Goal: Subscribe to service/newsletter

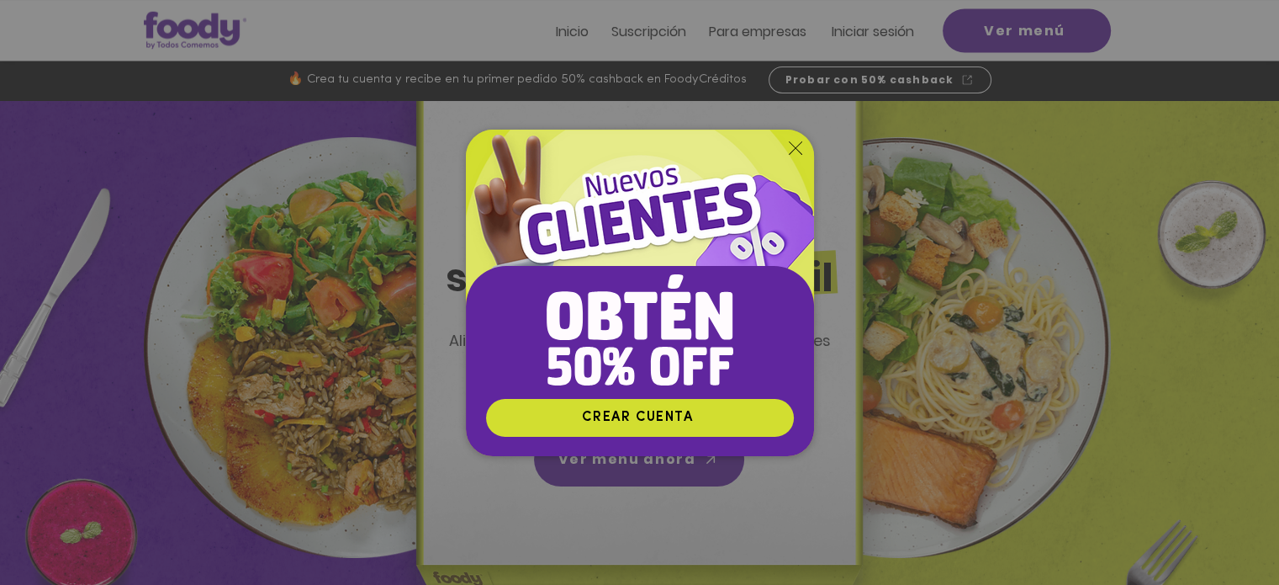
click at [740, 322] on div "Nuevos suscriptores 50% off" at bounding box center [640, 361] width 348 height 190
click at [792, 148] on icon "Volver al sitio" at bounding box center [795, 147] width 13 height 13
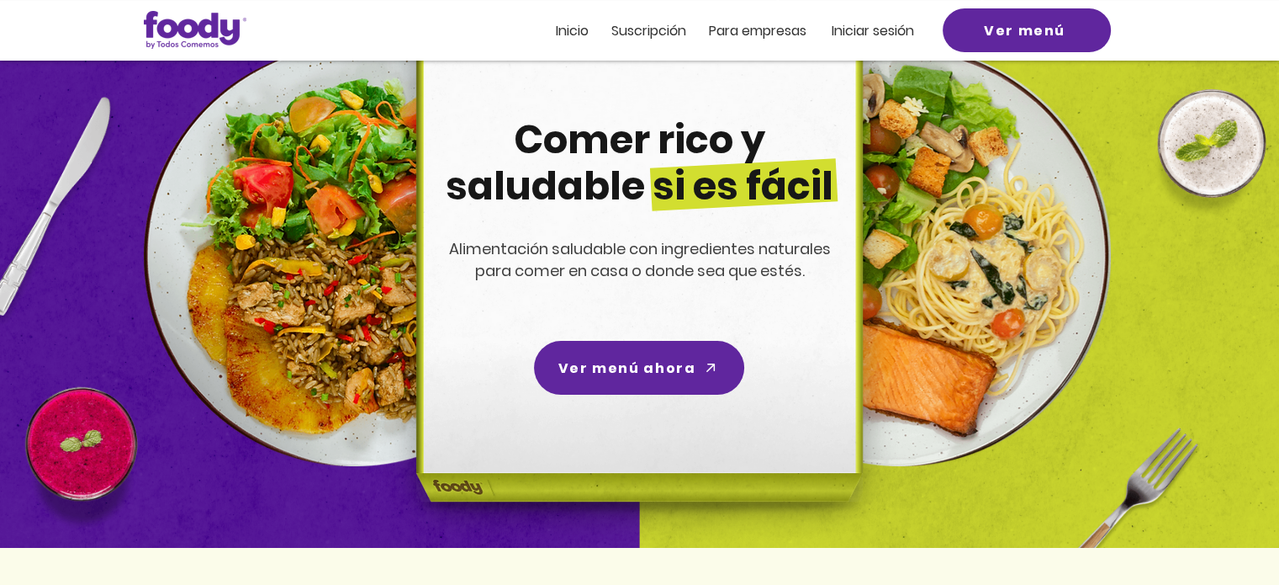
scroll to position [168, 0]
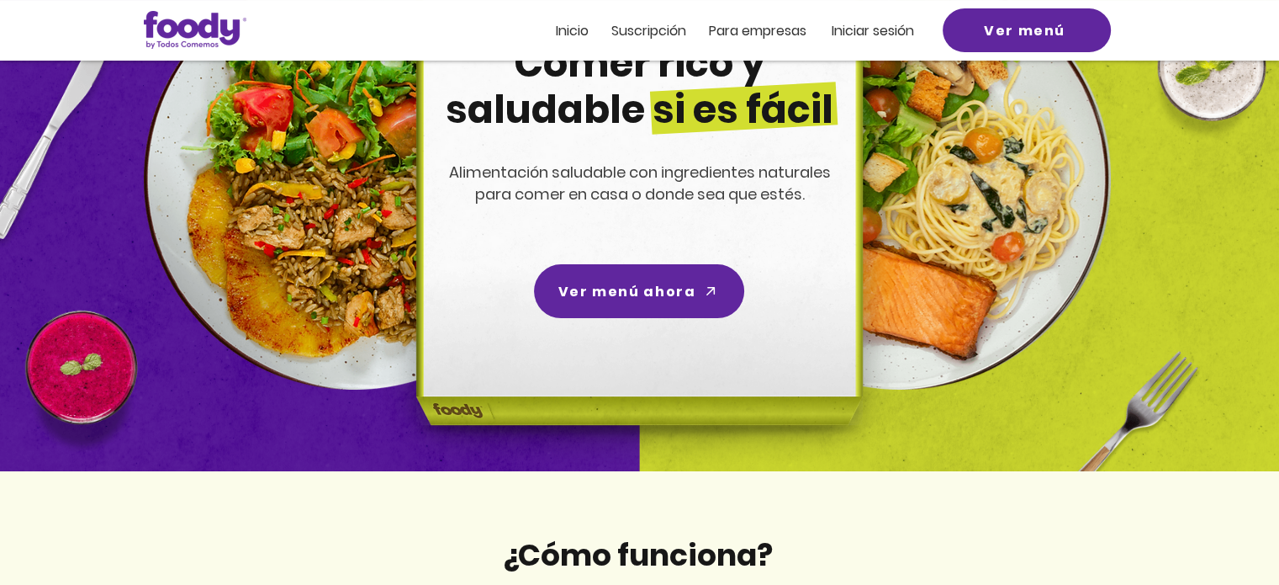
click at [652, 35] on span "Suscripción" at bounding box center [649, 30] width 75 height 19
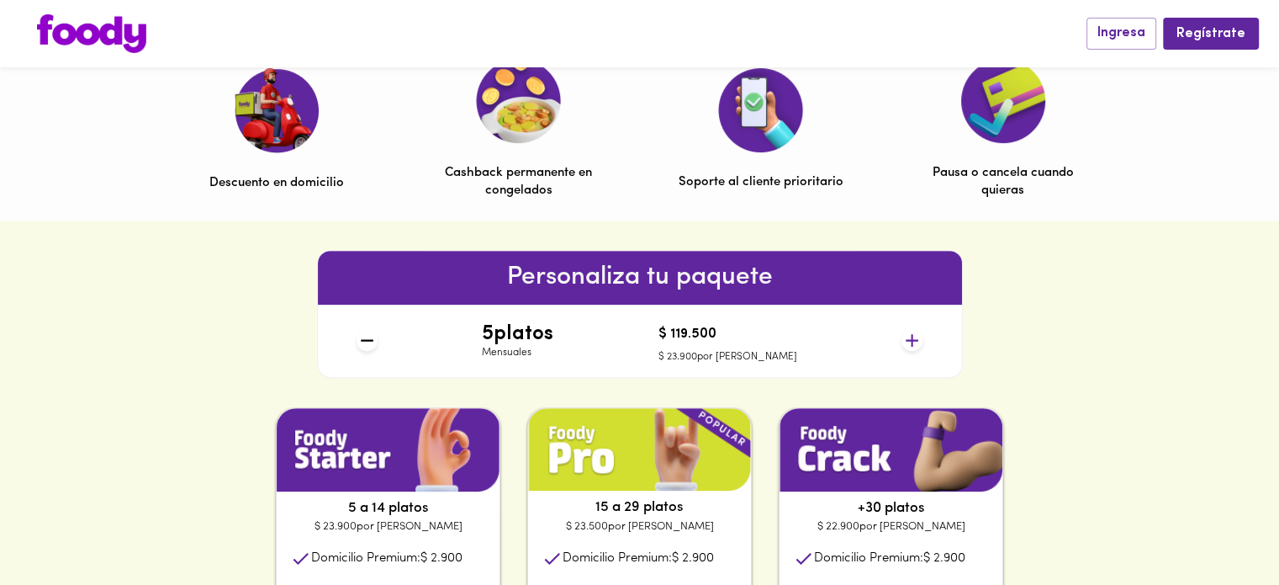
scroll to position [589, 0]
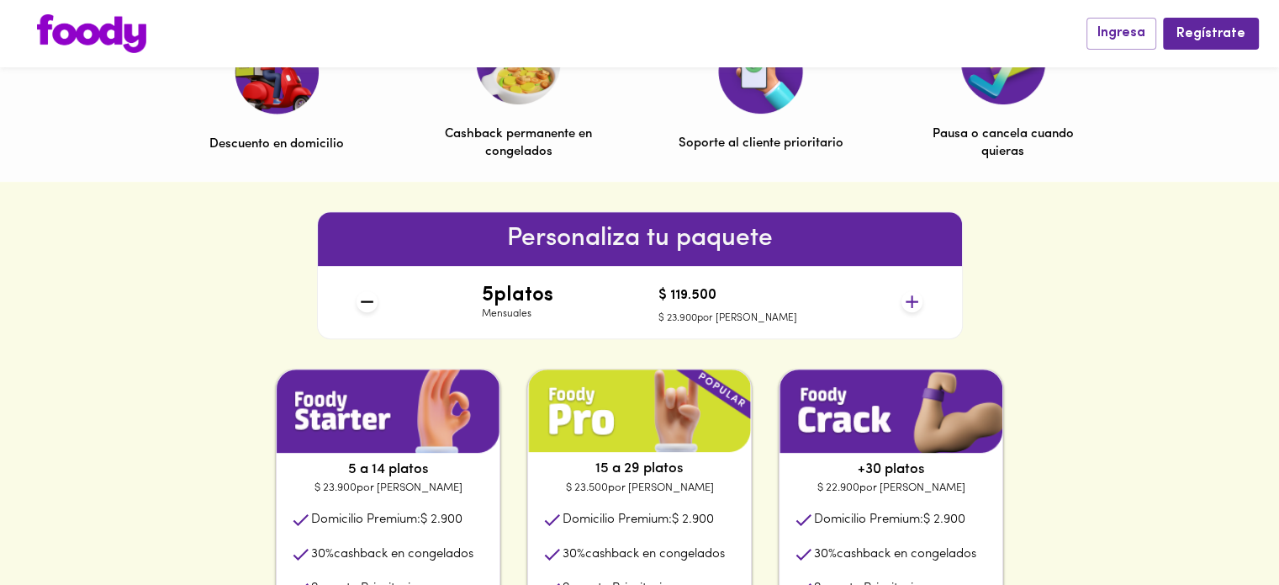
click at [914, 302] on icon at bounding box center [912, 301] width 21 height 21
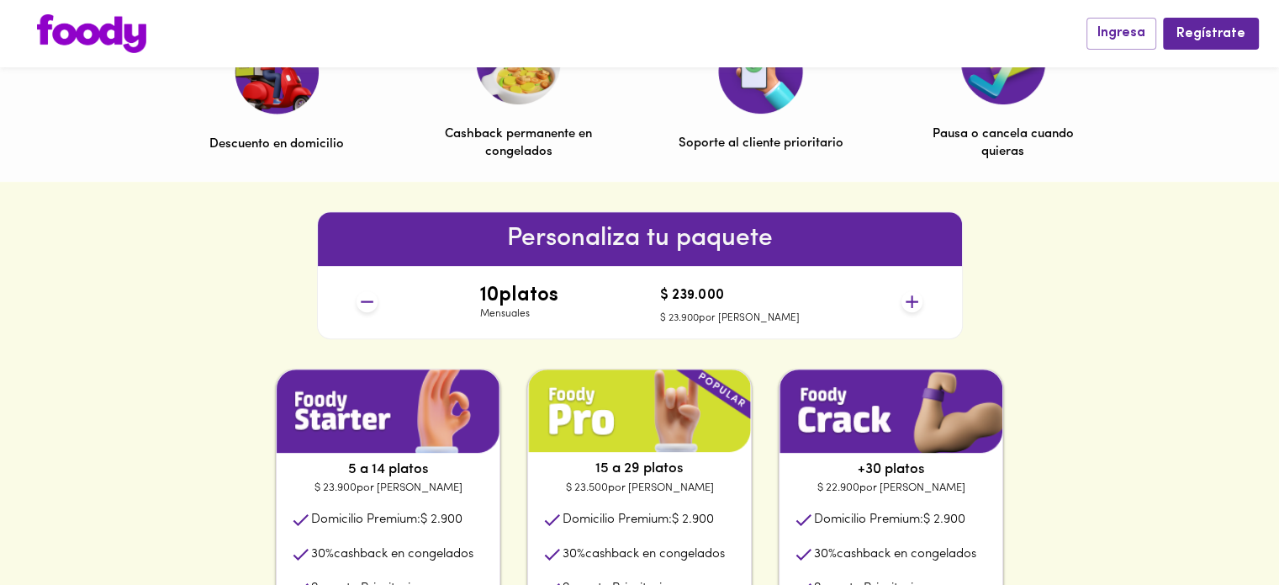
click at [914, 302] on icon at bounding box center [912, 301] width 13 height 13
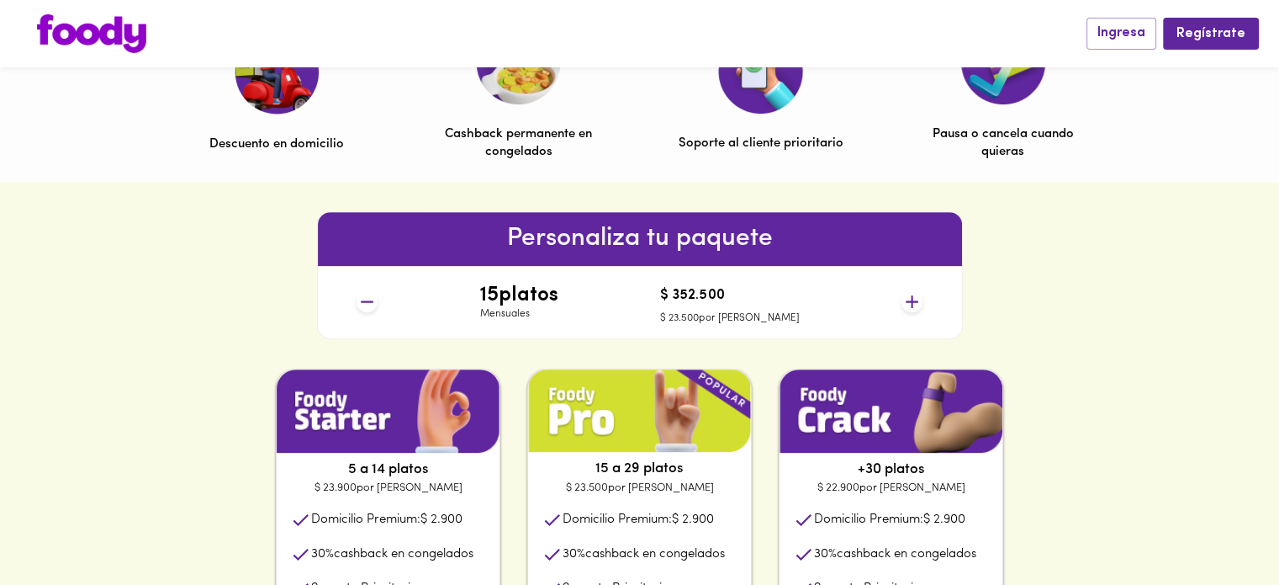
click at [914, 302] on icon at bounding box center [912, 301] width 13 height 13
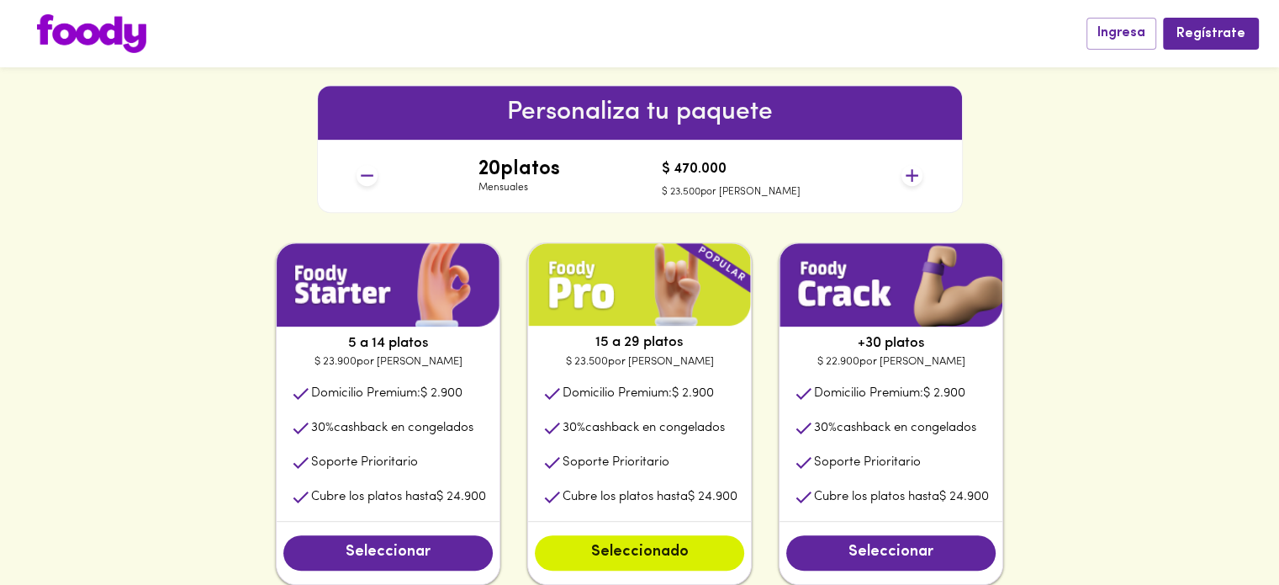
scroll to position [757, 0]
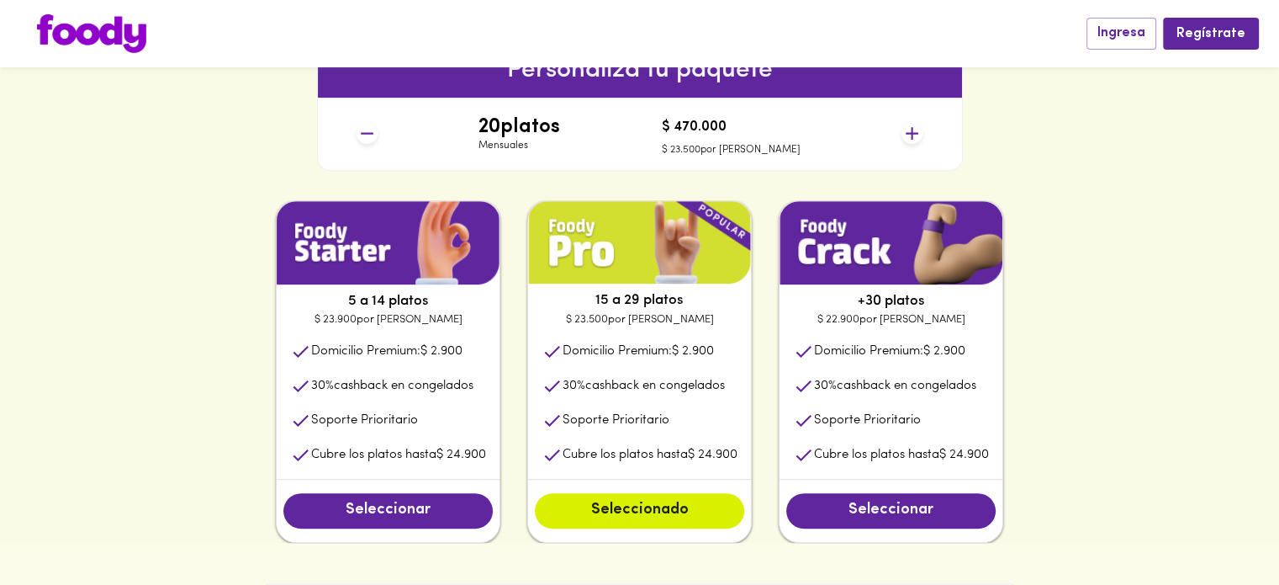
click at [1178, 283] on div "5 a 14 platos $ 23.900 por plato Domicilio Premium: $ 2.900 30 % cashback en co…" at bounding box center [639, 371] width 1279 height 342
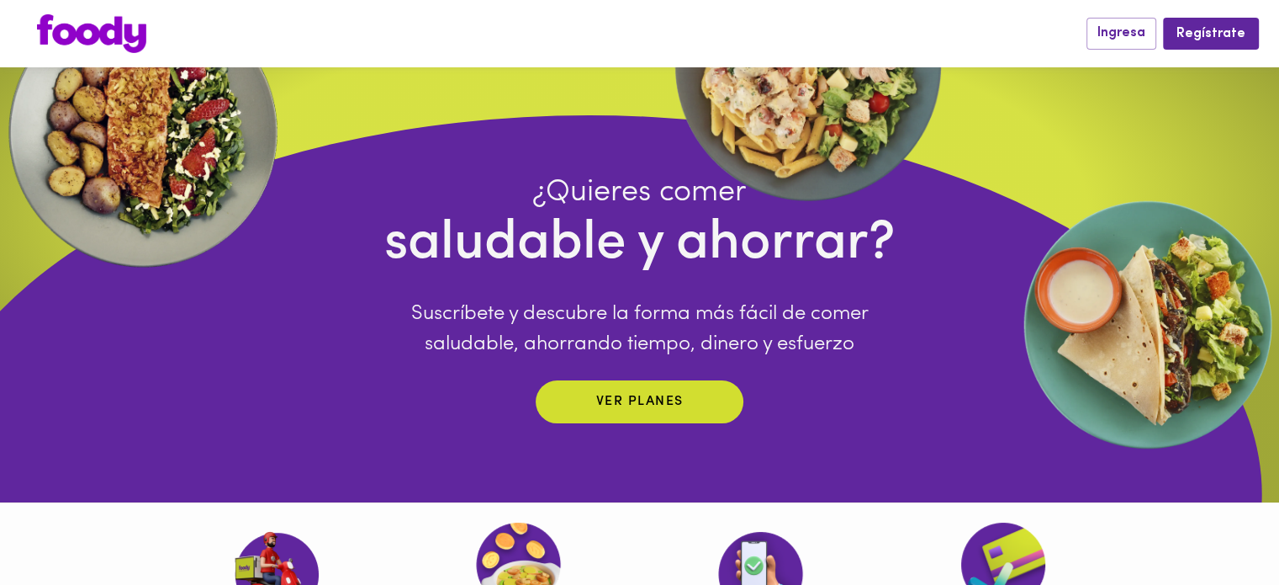
scroll to position [0, 0]
